Goal: Find specific page/section: Find specific page/section

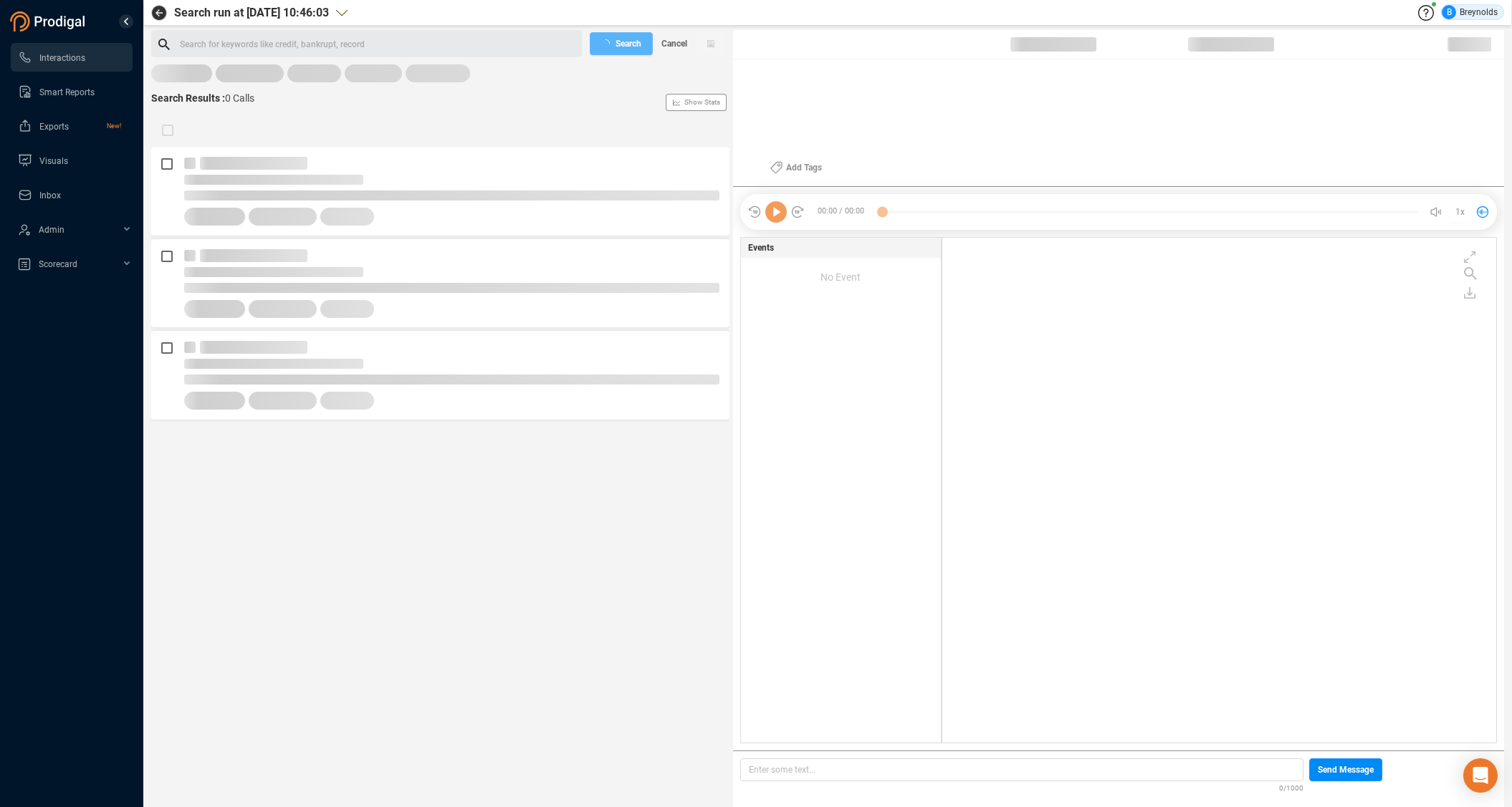
scroll to position [502, 548]
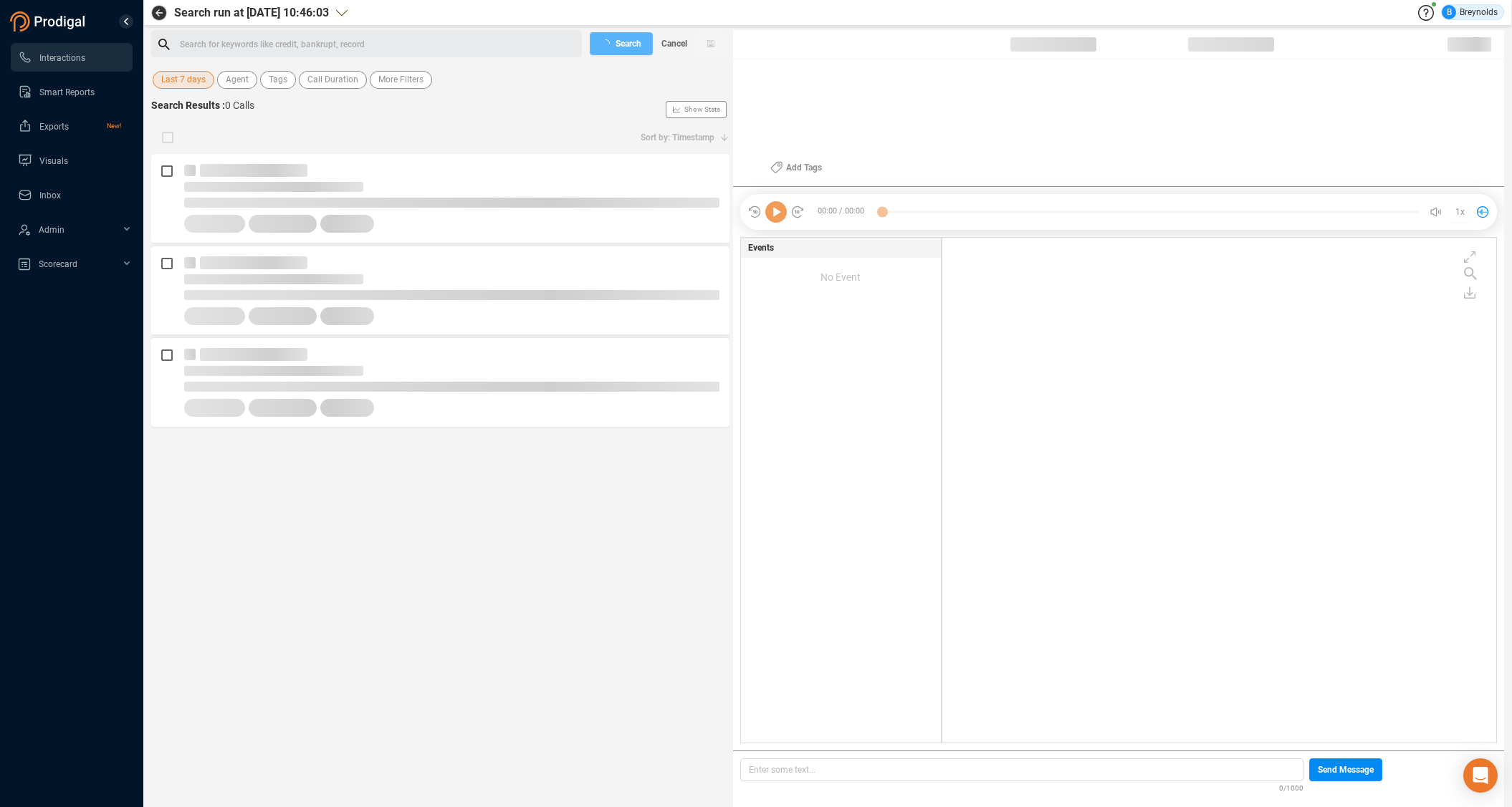
click at [185, 75] on span "Last 7 days" at bounding box center [183, 79] width 44 height 18
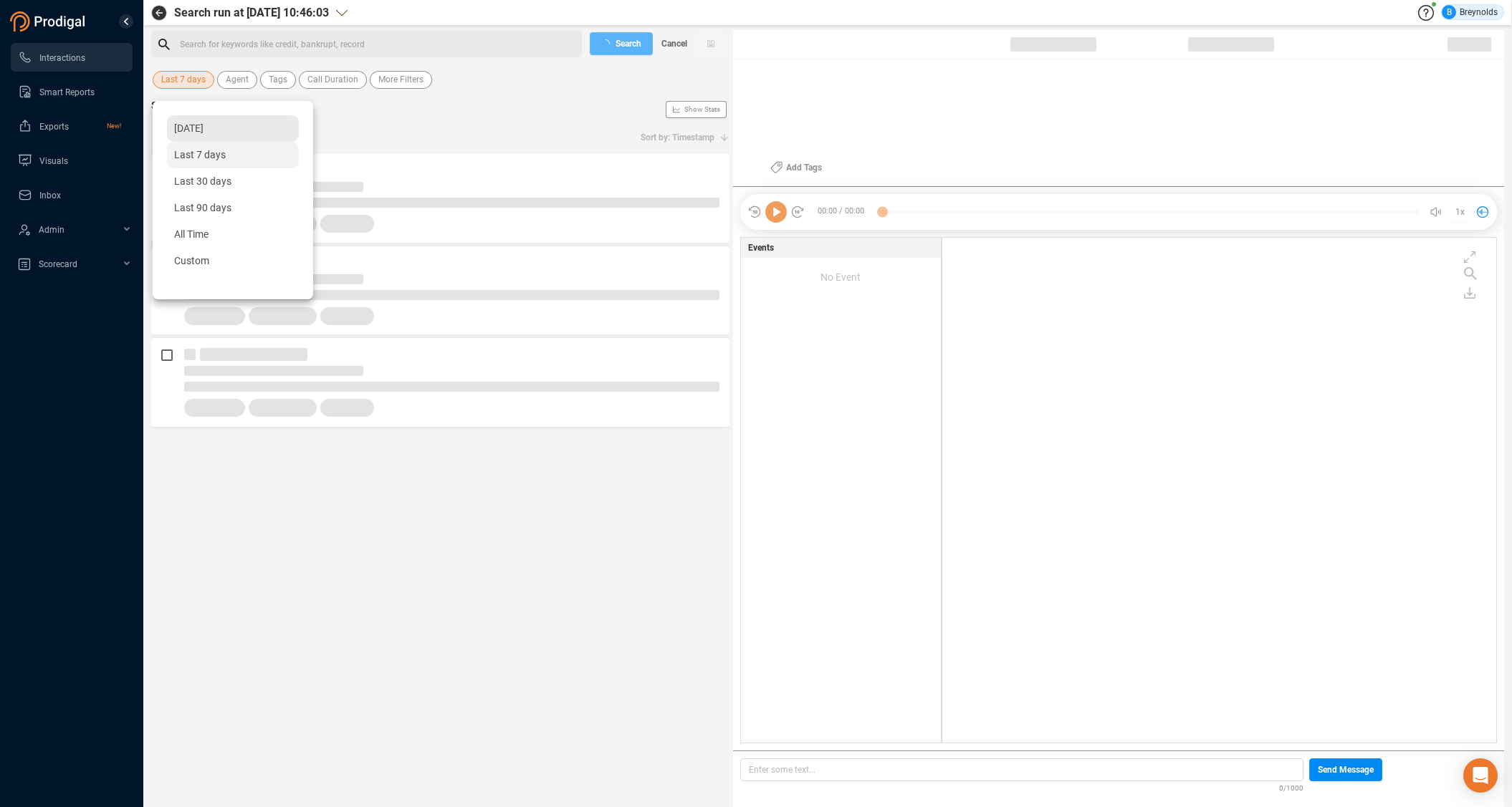
click at [195, 130] on span "Yesterday" at bounding box center [189, 128] width 30 height 12
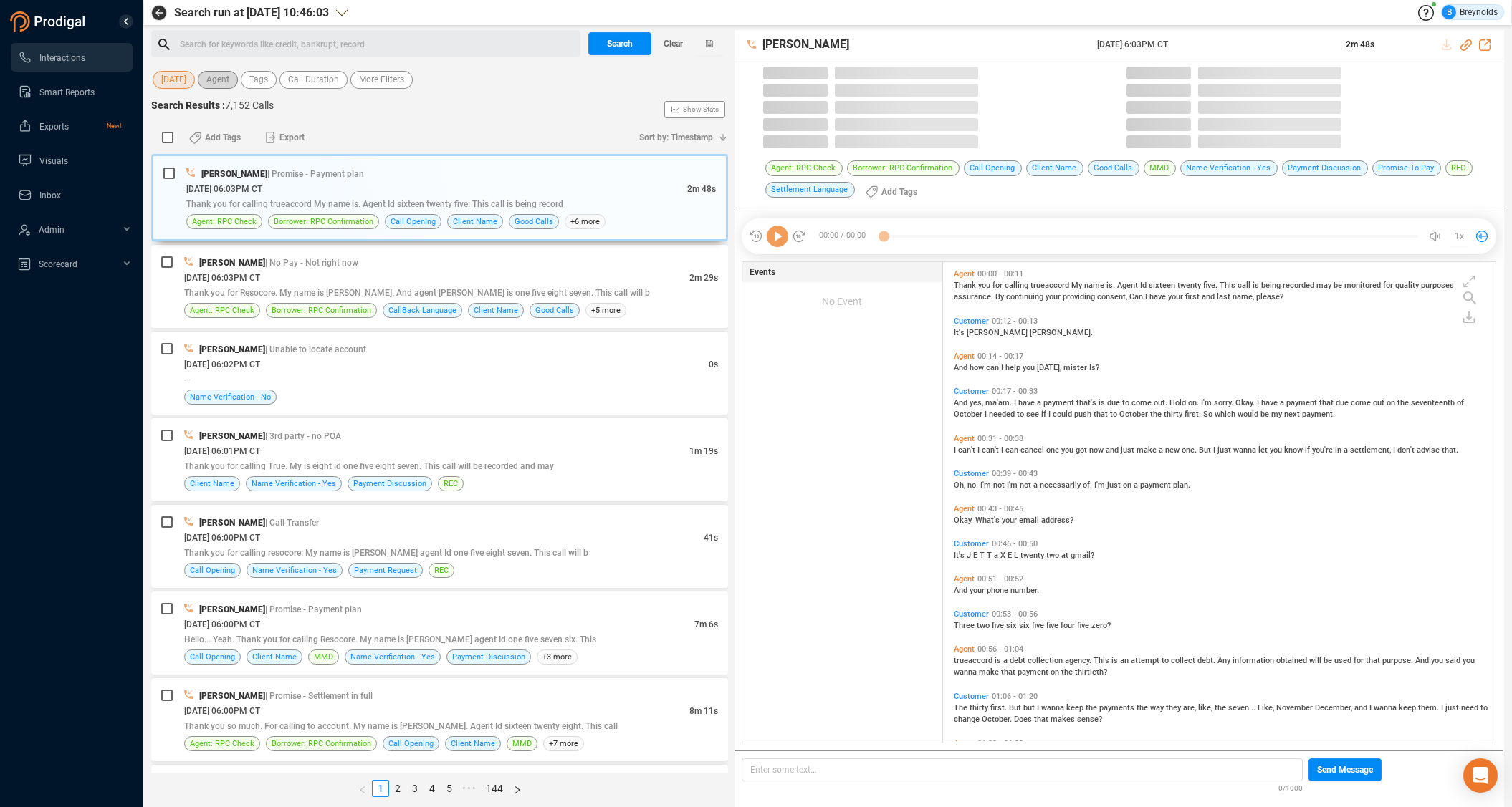
click at [229, 83] on span "Agent" at bounding box center [218, 79] width 23 height 18
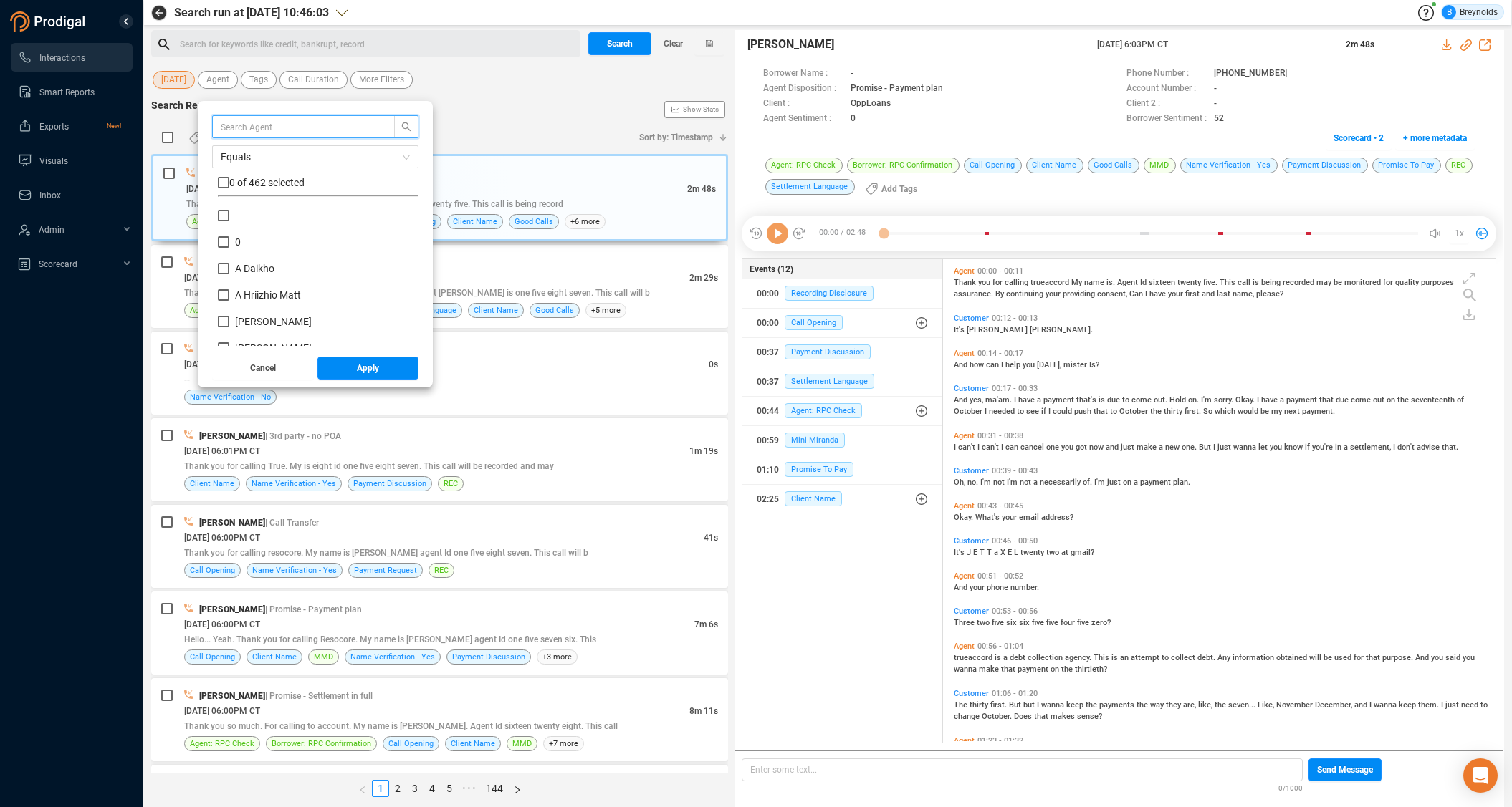
scroll to position [134, 193]
type input "ne"
click at [263, 297] on span "Ne 'vaeh Gilmore" at bounding box center [280, 295] width 91 height 12
click at [229, 297] on input "Ne 'vaeh Gilmore" at bounding box center [223, 295] width 12 height 12
checkbox input "true"
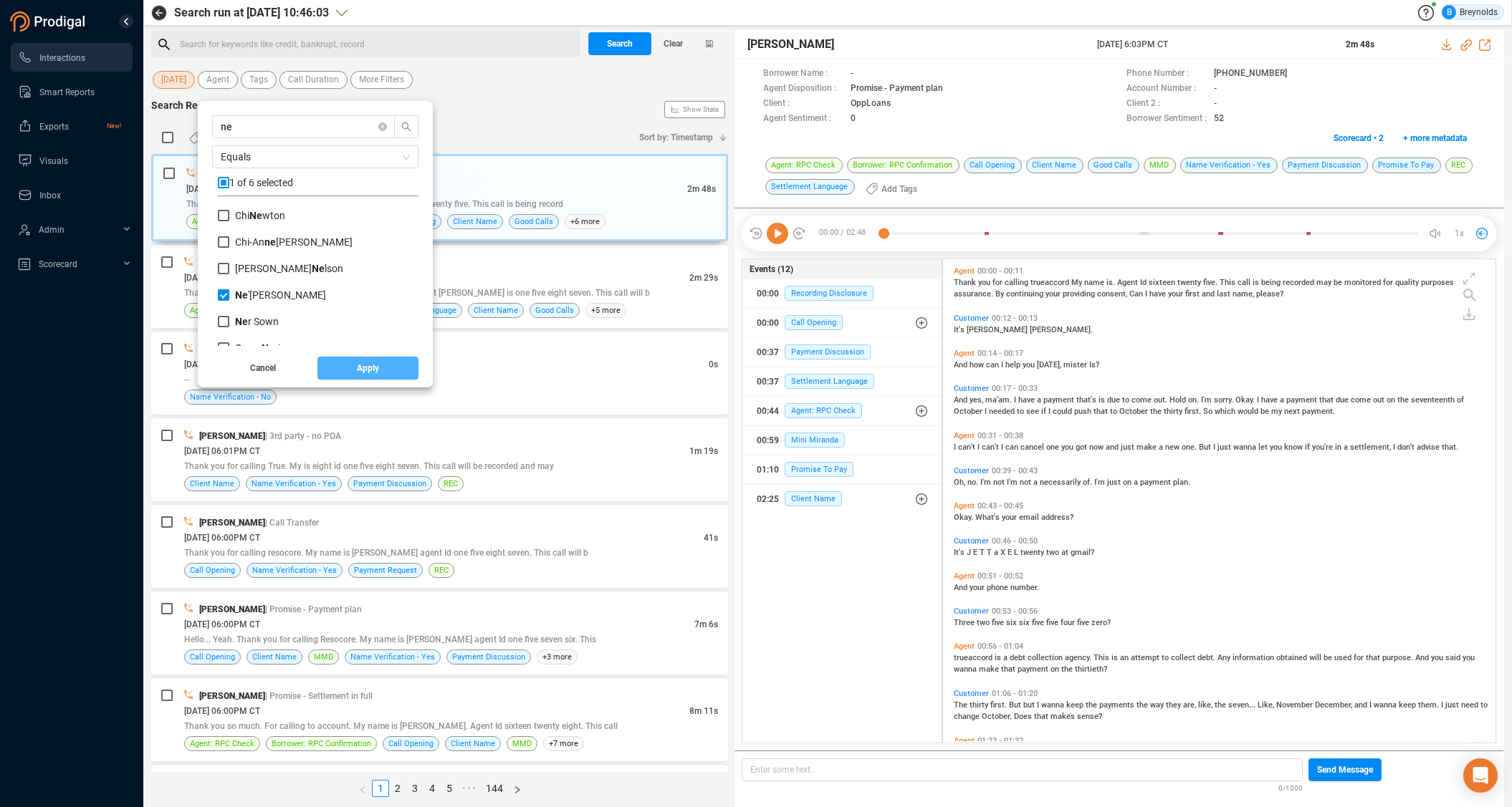
click at [379, 363] on span "Apply" at bounding box center [368, 368] width 23 height 23
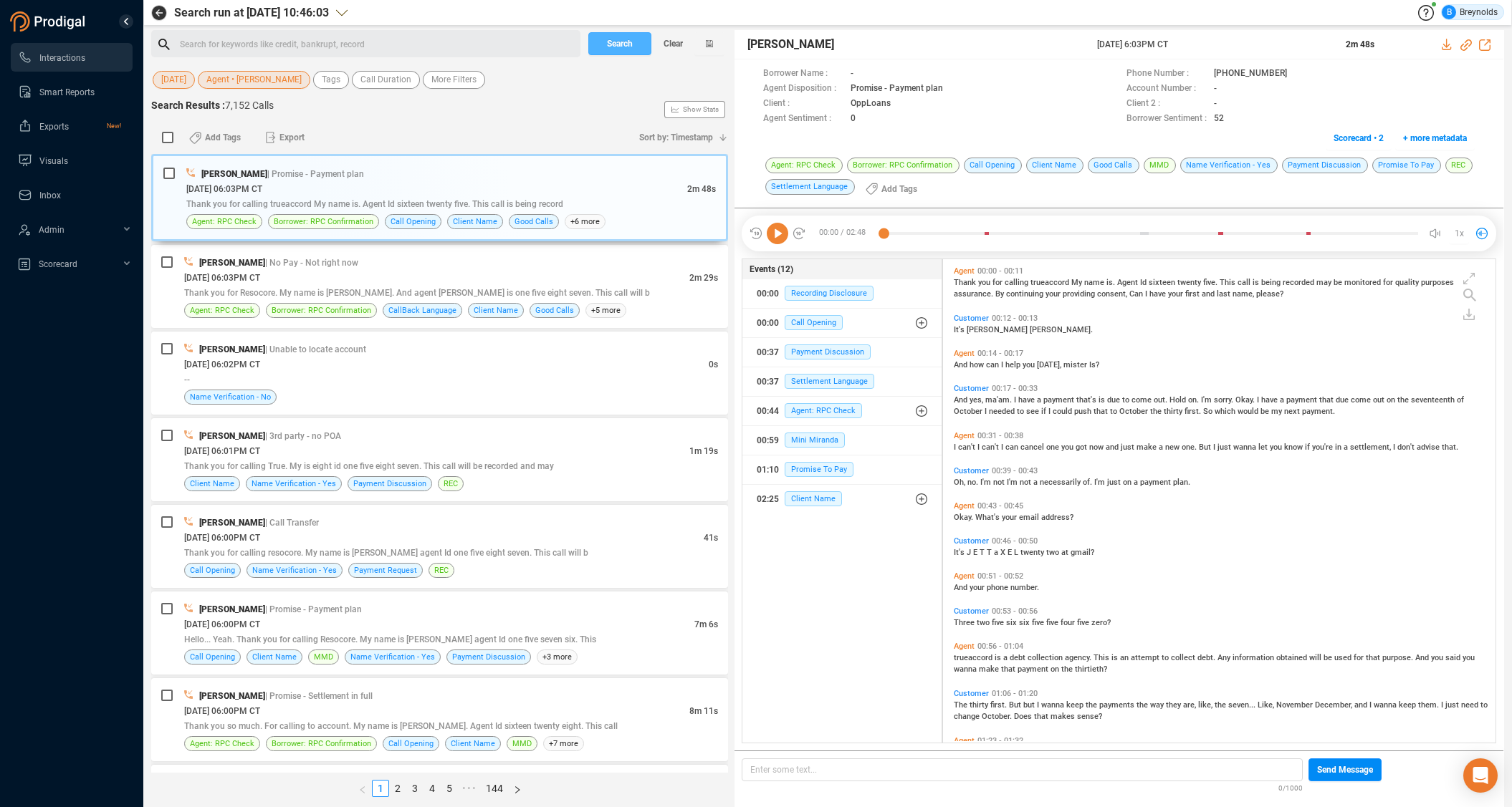
click at [608, 43] on span "Search" at bounding box center [619, 44] width 26 height 23
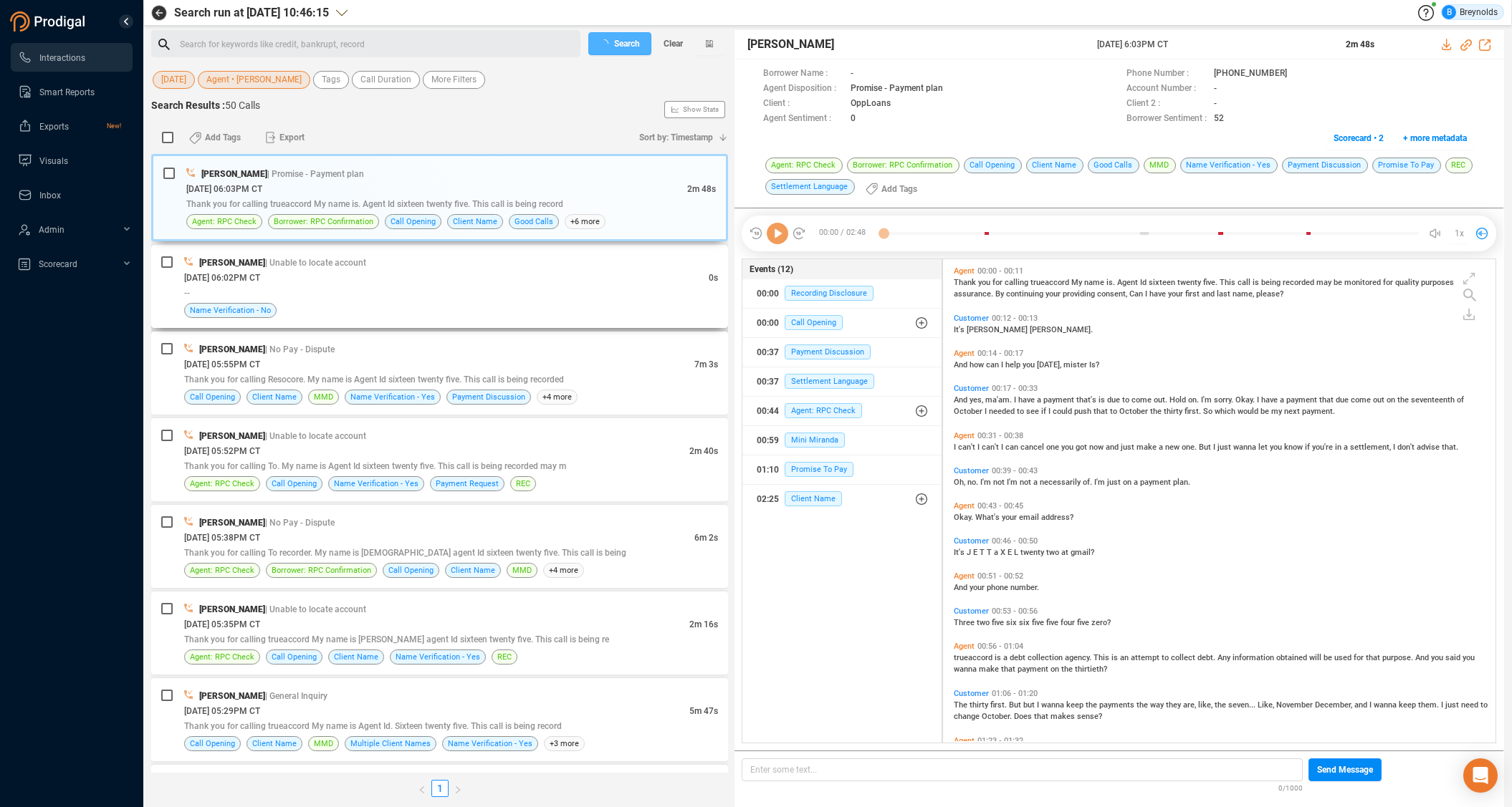
scroll to position [480, 546]
click at [348, 183] on div "10/07/2025 @ 06:03PM CT" at bounding box center [437, 188] width 501 height 15
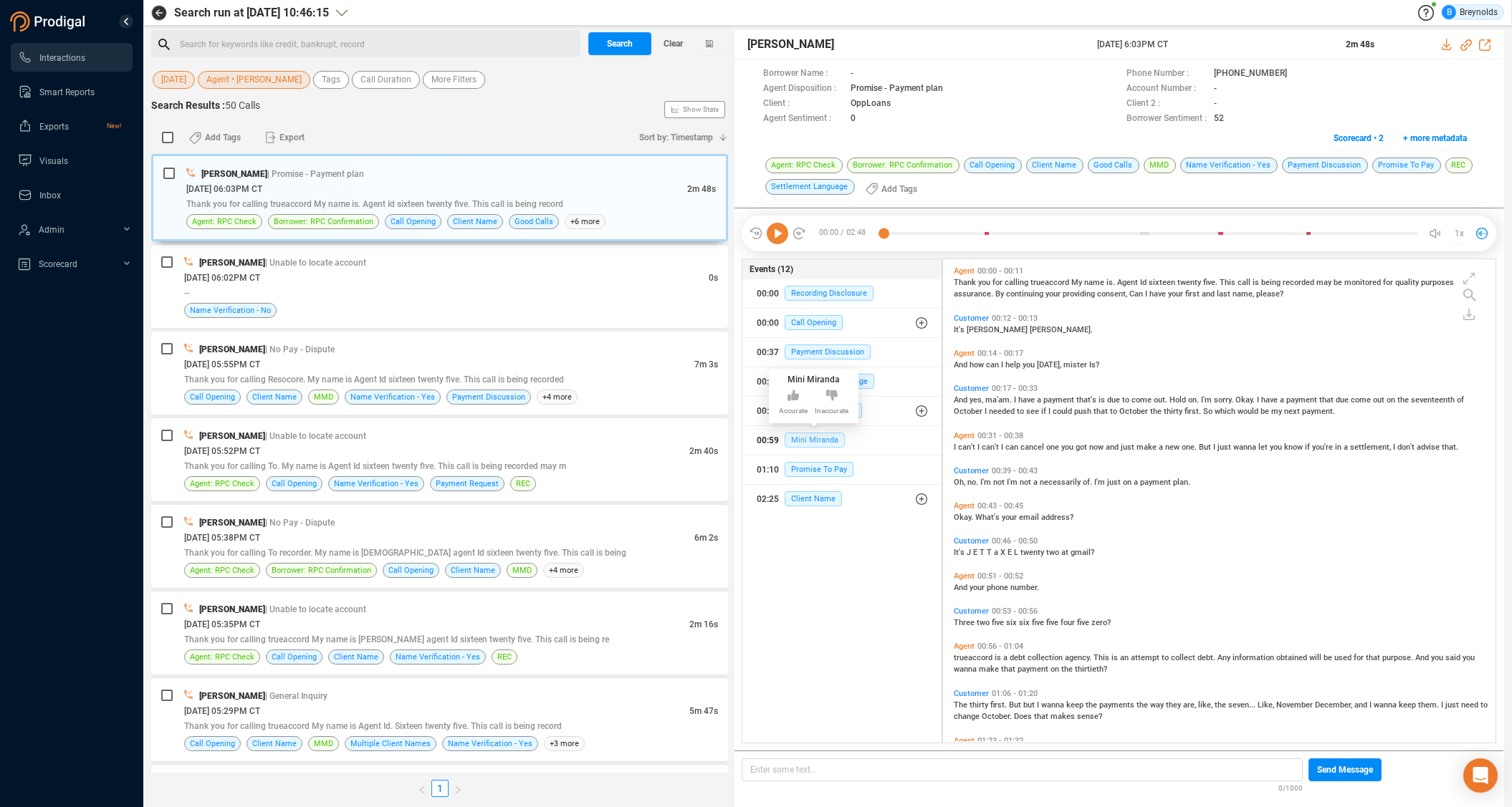
drag, startPoint x: 803, startPoint y: 441, endPoint x: 806, endPoint y: 432, distance: 9.5
click at [804, 441] on span "Mini Miranda" at bounding box center [814, 440] width 60 height 15
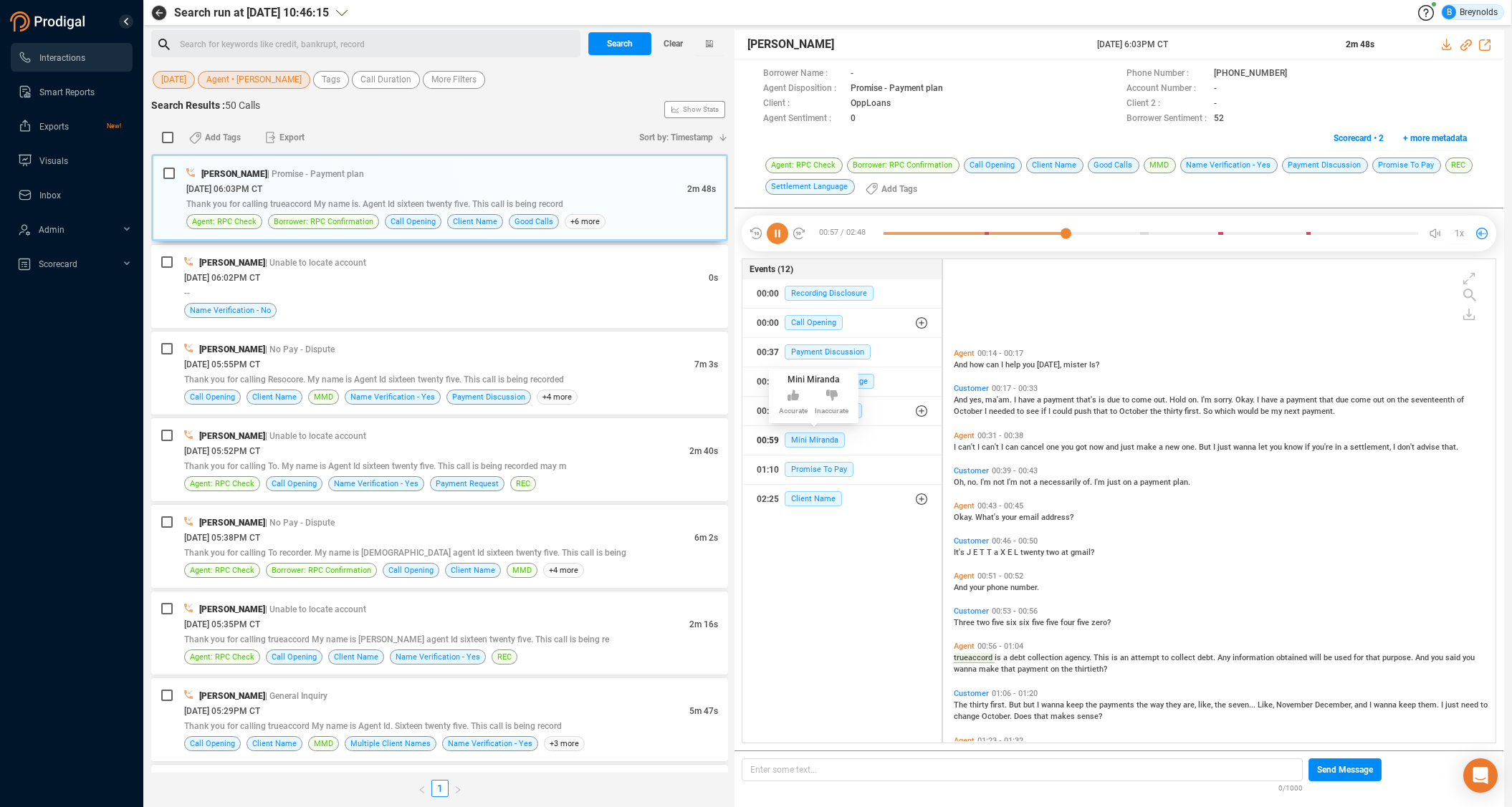
scroll to position [160, 0]
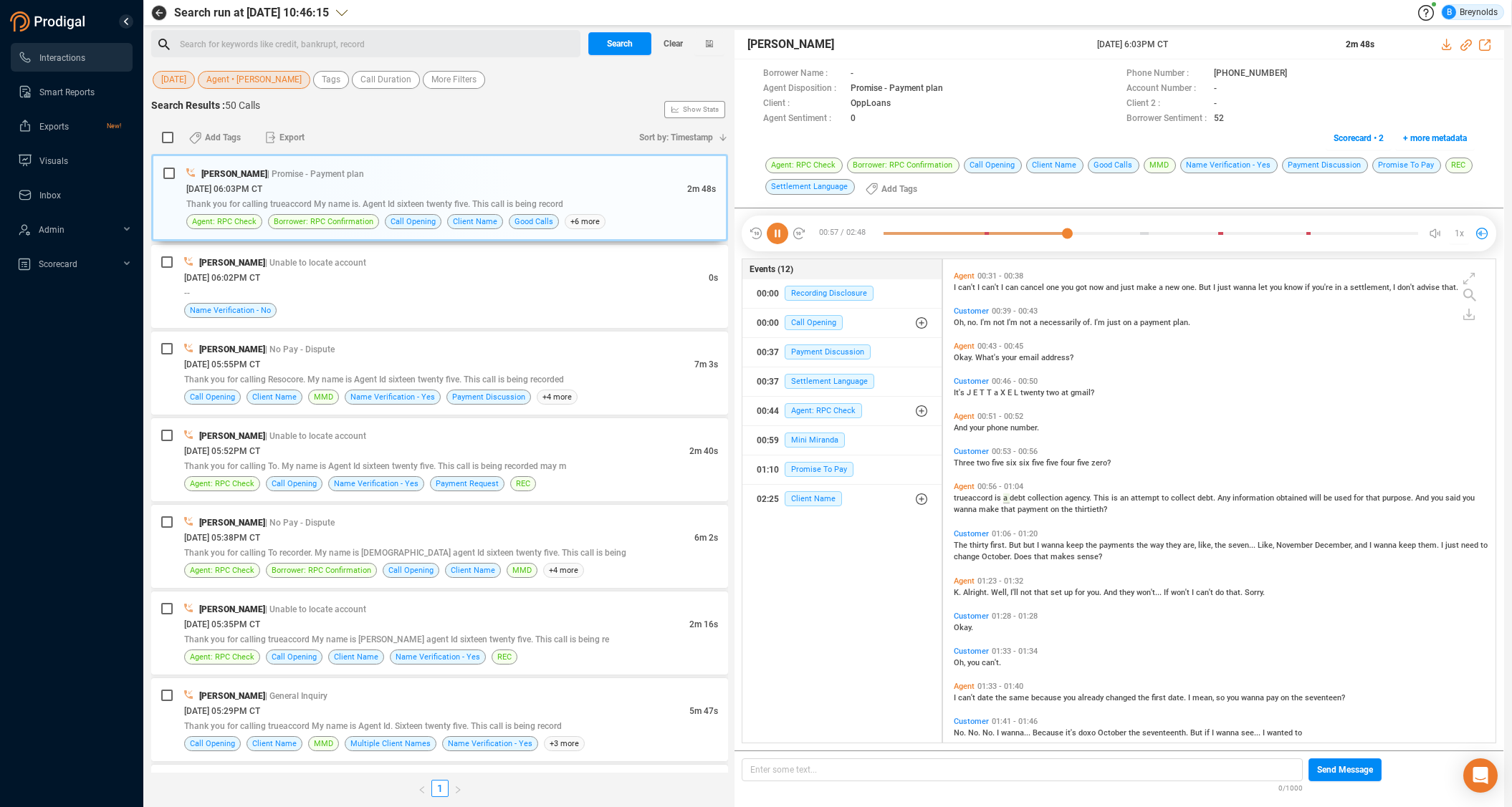
click at [779, 233] on icon at bounding box center [778, 234] width 22 height 22
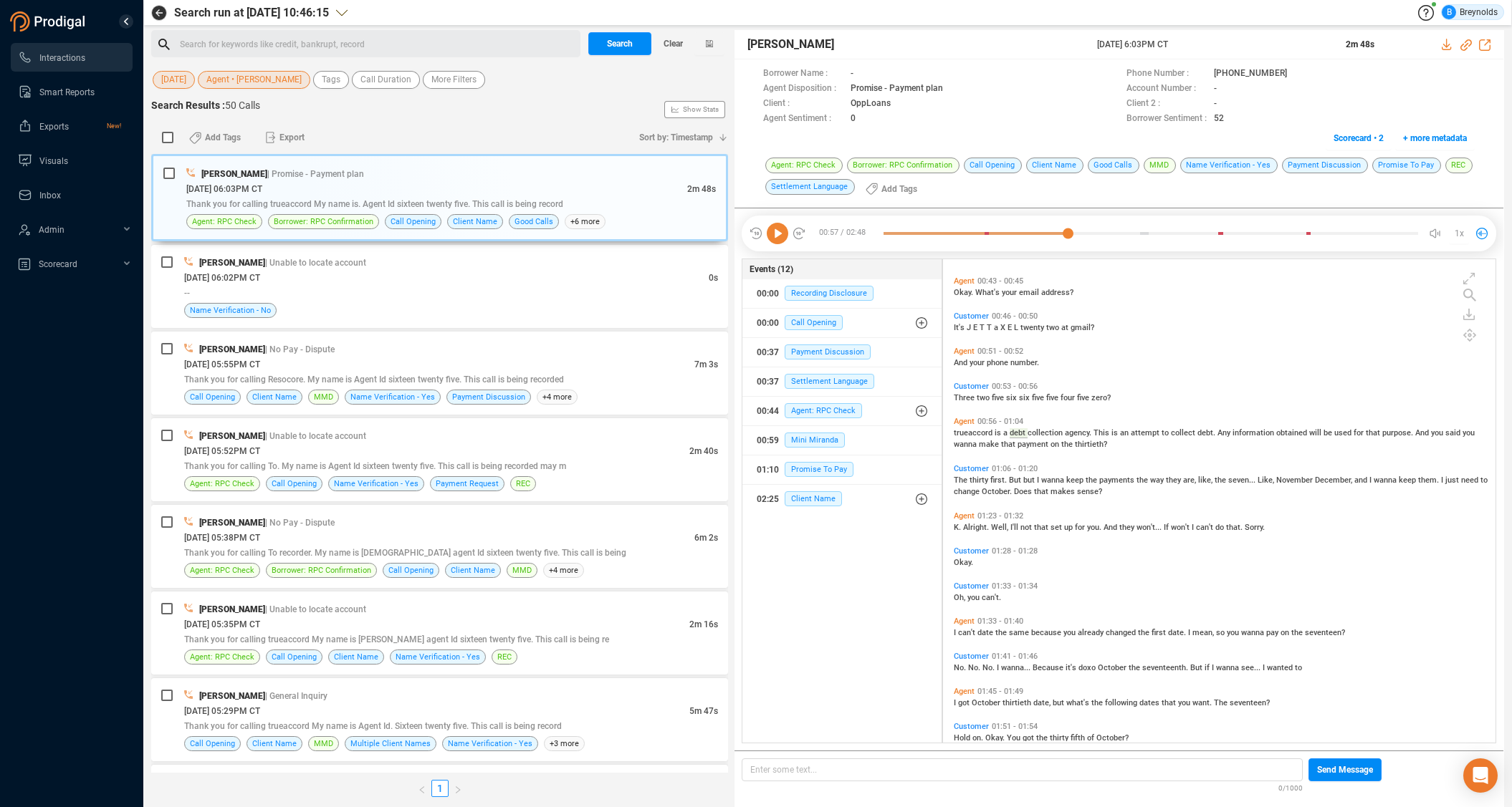
scroll to position [228, 0]
drag, startPoint x: 966, startPoint y: 480, endPoint x: 1010, endPoint y: 474, distance: 44.4
click at [1010, 474] on span "The thirty first. But but I wanna keep the payments the way they are, like, the…" at bounding box center [1221, 483] width 534 height 21
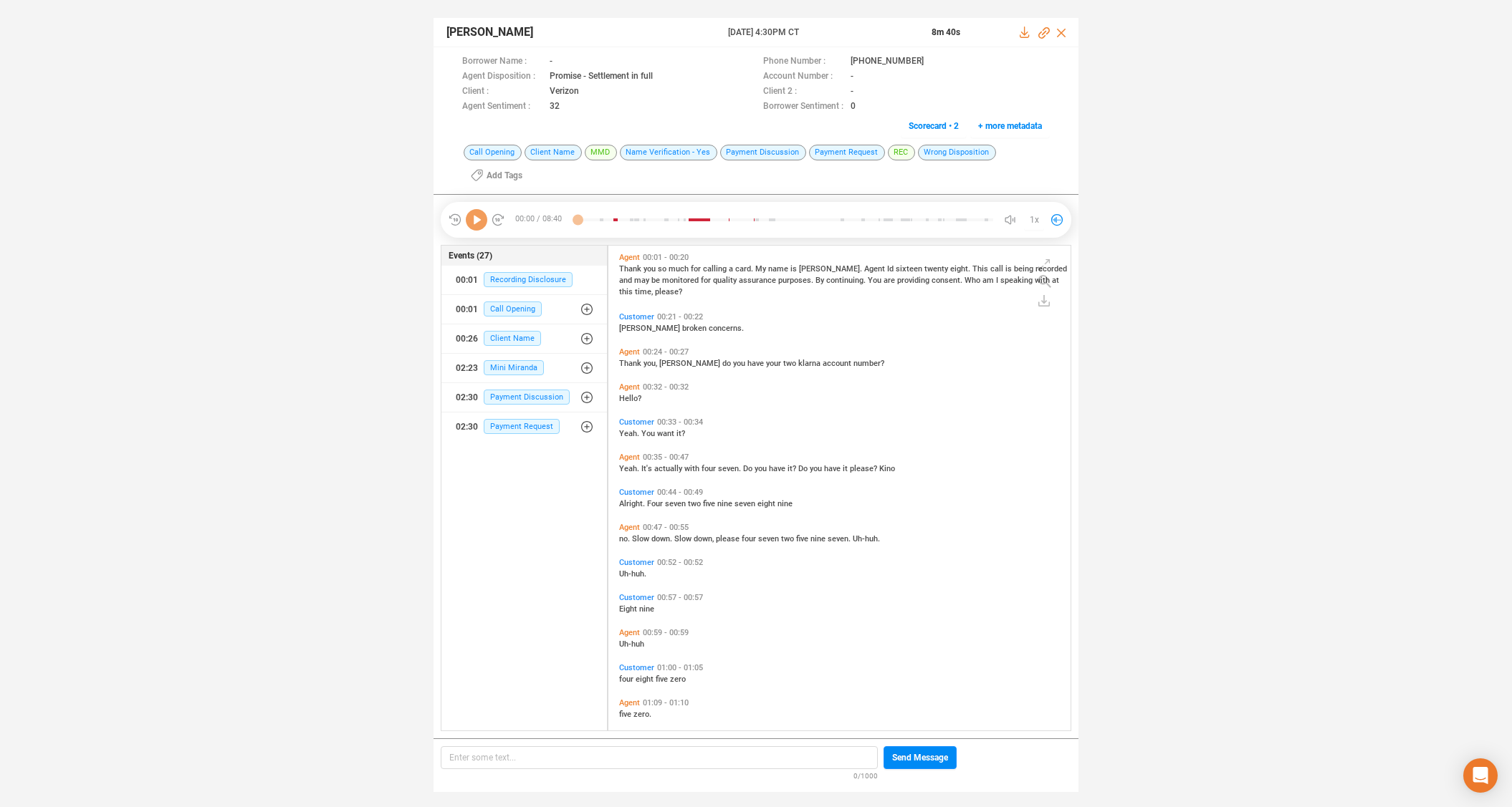
scroll to position [482, 455]
click at [930, 60] on icon at bounding box center [935, 62] width 12 height 12
drag, startPoint x: 688, startPoint y: 757, endPoint x: 681, endPoint y: 760, distance: 7.6
click at [688, 758] on p "Enter some text... ﻿" at bounding box center [659, 758] width 420 height 16
click at [492, 753] on span "472597894850" at bounding box center [479, 757] width 60 height 10
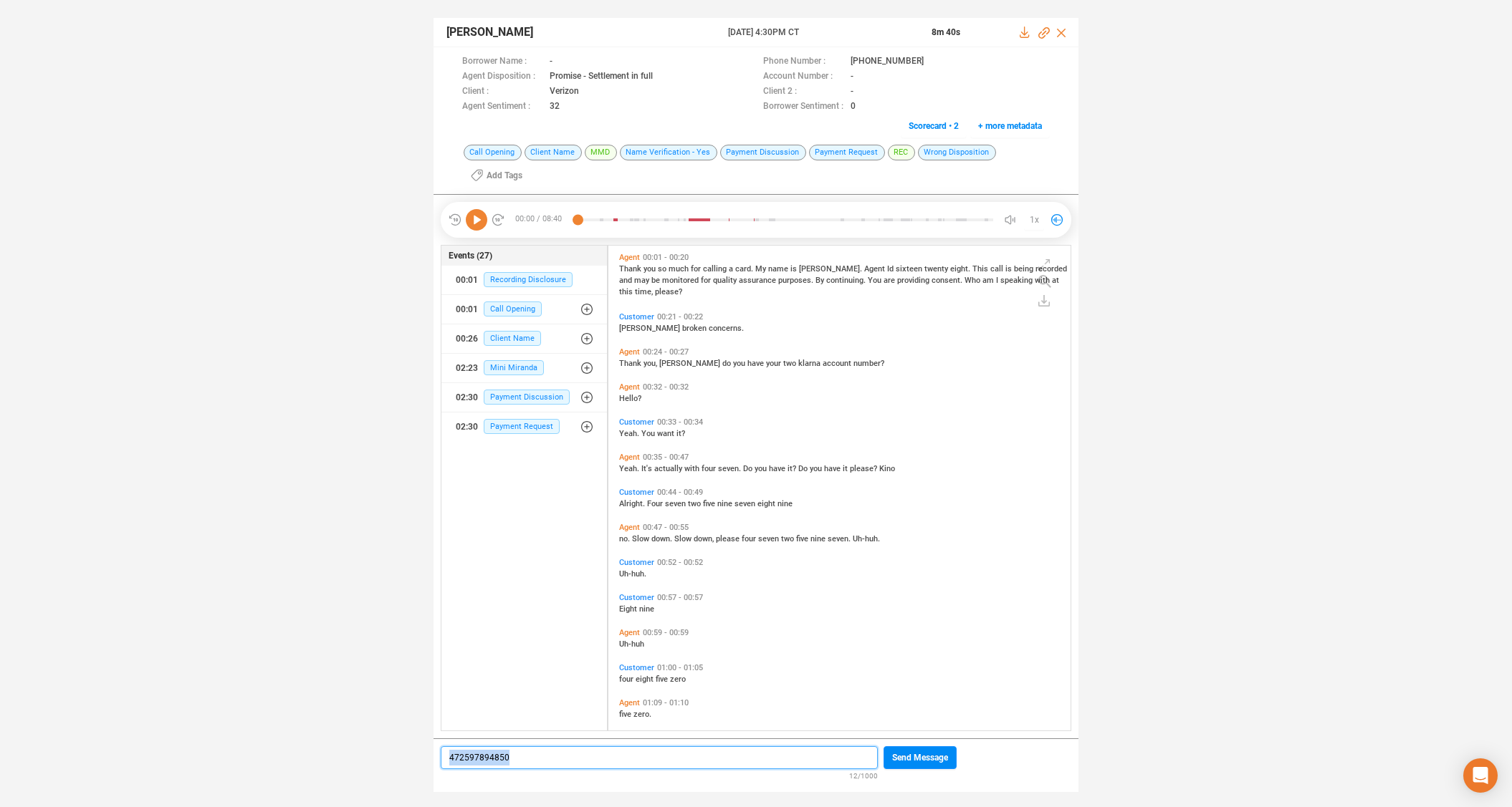
click at [493, 753] on span "472597894850" at bounding box center [479, 757] width 60 height 10
copy span "472597894850"
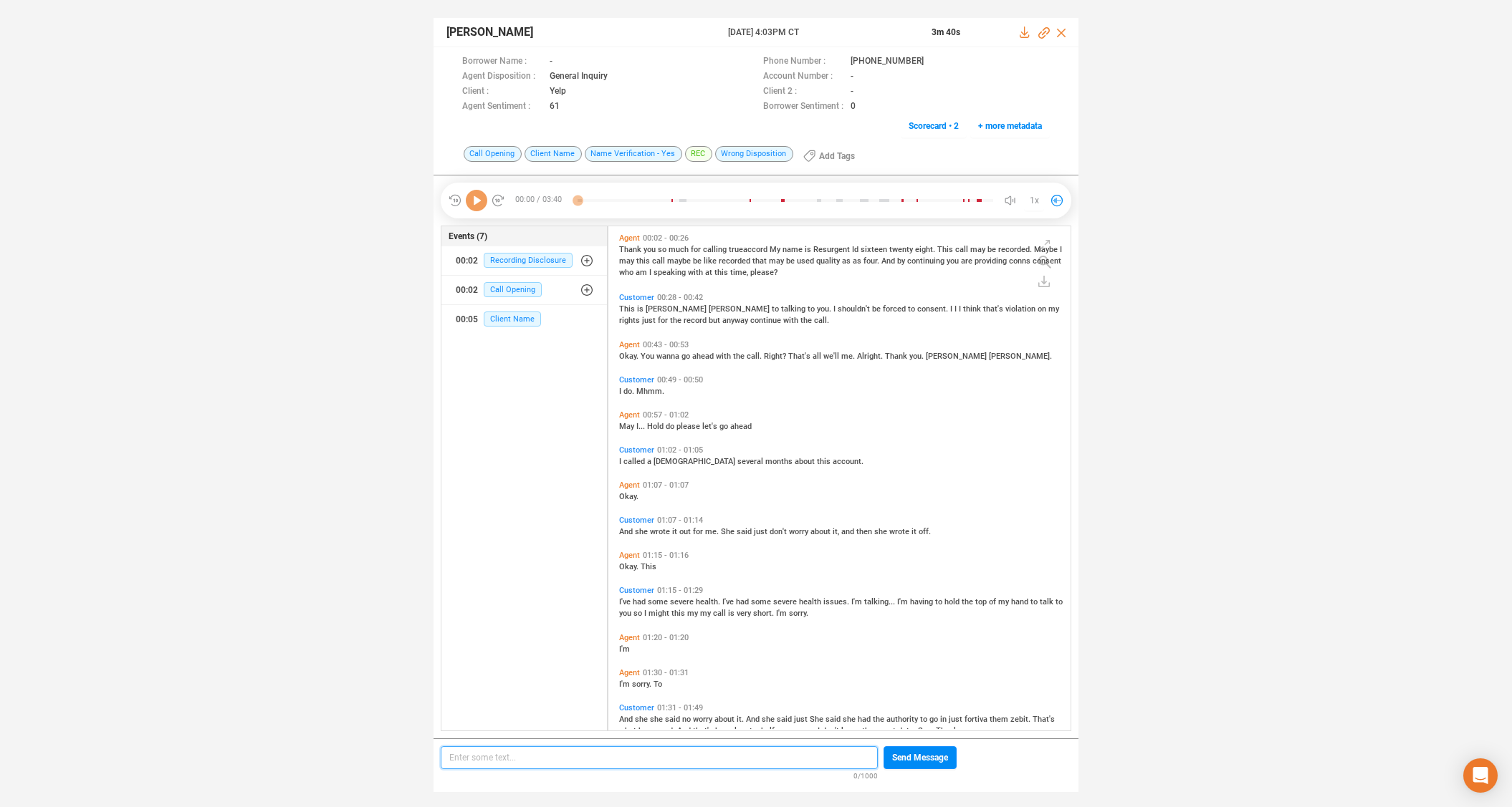
scroll to position [5, 8]
click at [930, 60] on icon at bounding box center [935, 62] width 12 height 12
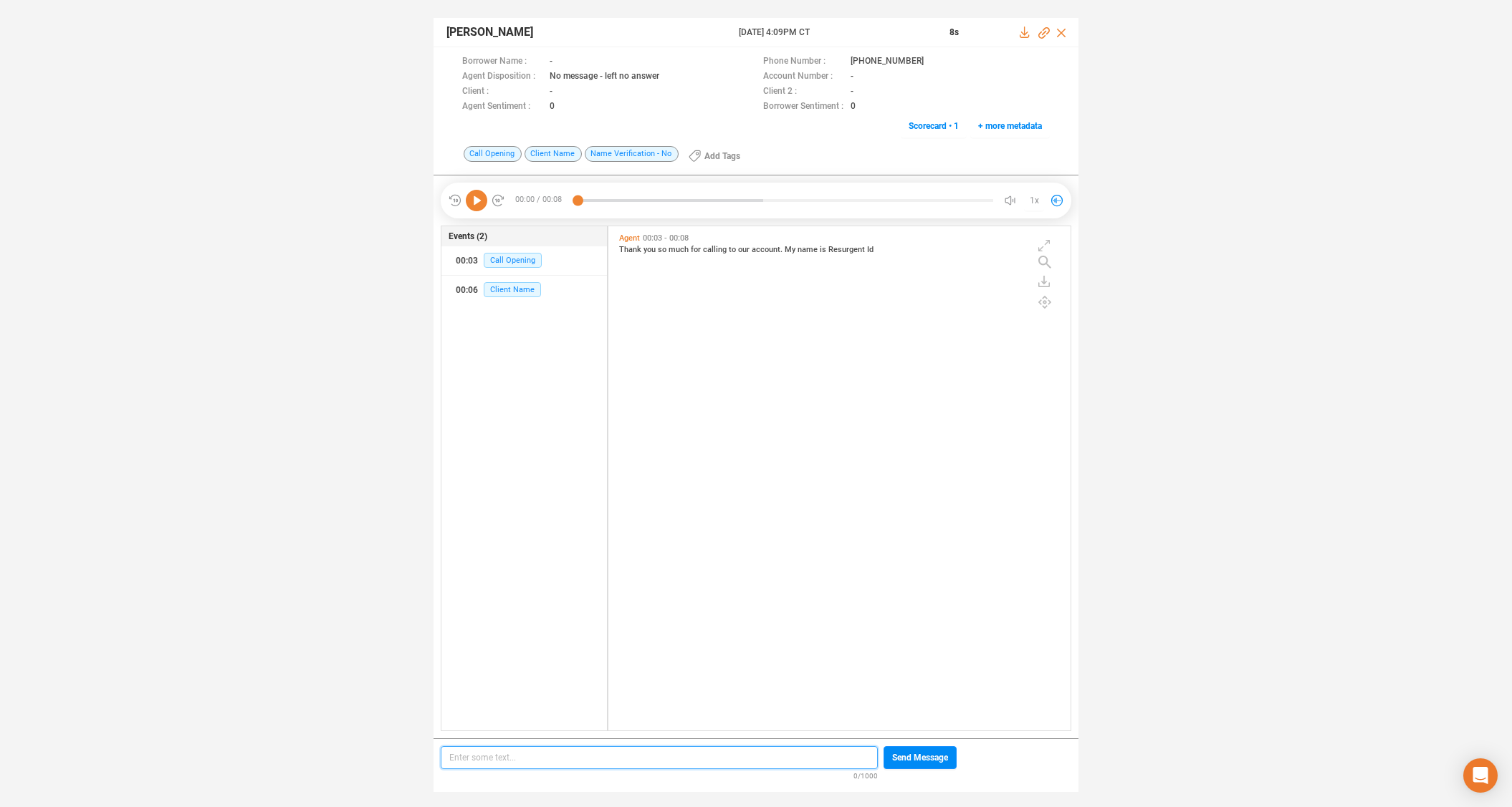
scroll to position [501, 455]
